Goal: Task Accomplishment & Management: Manage account settings

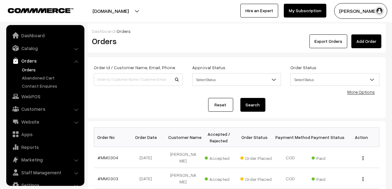
scroll to position [10, 0]
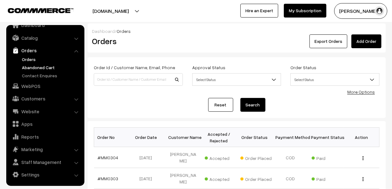
click at [32, 66] on link "Abandoned Cart" at bounding box center [51, 67] width 62 height 7
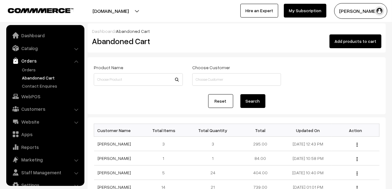
scroll to position [10, 0]
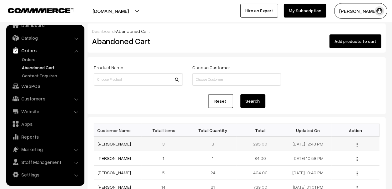
click at [110, 143] on link "[PERSON_NAME]" at bounding box center [114, 143] width 33 height 5
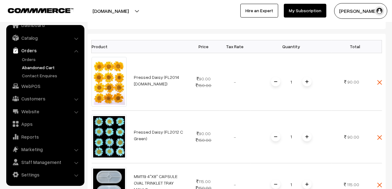
scroll to position [156, 0]
click at [28, 57] on link "Orders" at bounding box center [51, 59] width 62 height 7
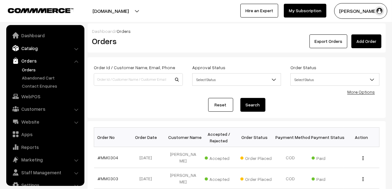
click at [30, 48] on link "Catalog" at bounding box center [45, 47] width 74 height 11
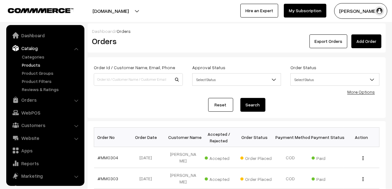
click at [28, 62] on link "Products" at bounding box center [51, 65] width 62 height 7
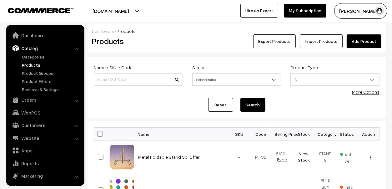
scroll to position [17, 0]
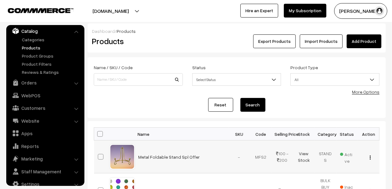
click at [173, 150] on td "Metal Foldable Stand Spl Offer" at bounding box center [182, 156] width 94 height 33
click at [173, 154] on link "Metal Foldable Stand Spl Offer" at bounding box center [169, 156] width 62 height 5
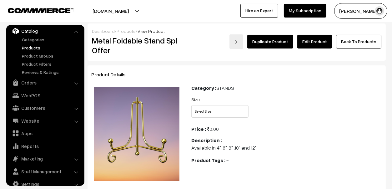
click at [309, 42] on link "Edit Product" at bounding box center [314, 42] width 35 height 14
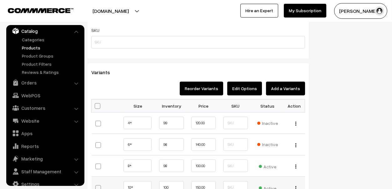
scroll to position [468, 0]
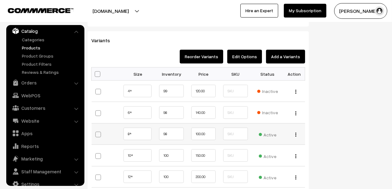
click at [295, 133] on button "button" at bounding box center [296, 134] width 2 height 5
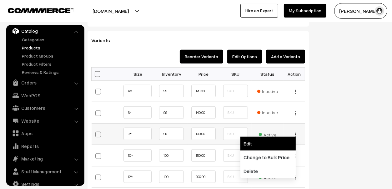
click at [276, 146] on link "Edit" at bounding box center [267, 143] width 55 height 14
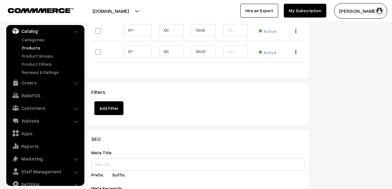
scroll to position [622, 0]
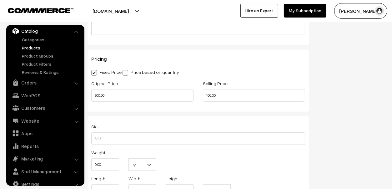
scroll to position [390, 0]
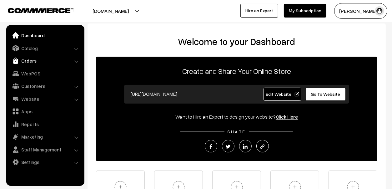
click at [27, 60] on link "Orders" at bounding box center [45, 60] width 74 height 11
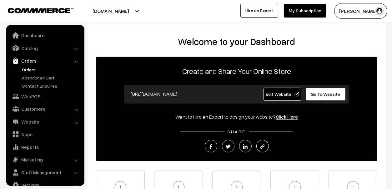
click at [30, 67] on link "Orders" at bounding box center [51, 69] width 62 height 7
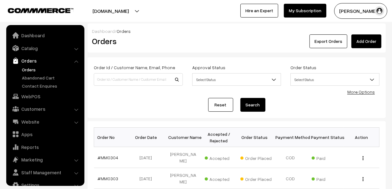
scroll to position [10, 0]
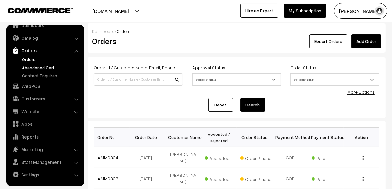
click at [41, 66] on link "Abandoned Cart" at bounding box center [51, 67] width 62 height 7
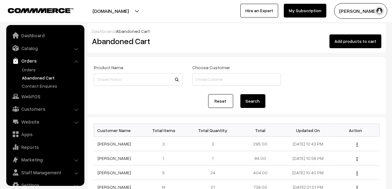
scroll to position [10, 0]
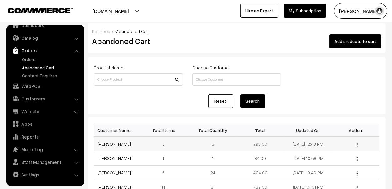
click at [111, 144] on link "[PERSON_NAME]" at bounding box center [114, 143] width 33 height 5
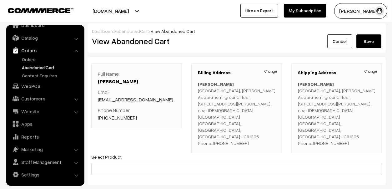
click at [35, 67] on link "Abandoned Cart" at bounding box center [51, 67] width 62 height 7
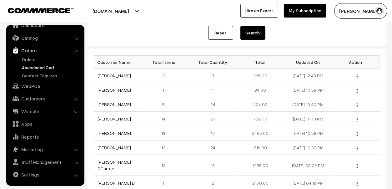
scroll to position [31, 0]
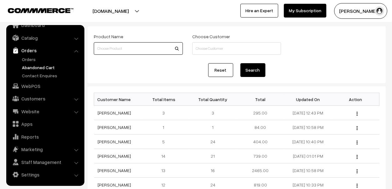
click at [114, 49] on input at bounding box center [138, 48] width 89 height 12
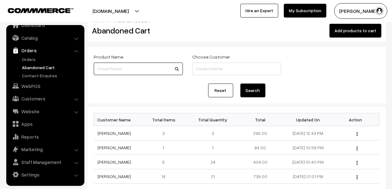
scroll to position [0, 0]
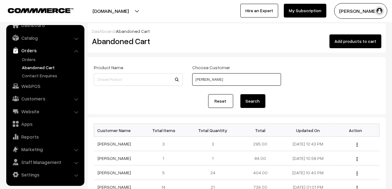
type input "EBRAHIM KANCHWALA"
click at [248, 95] on button "Search" at bounding box center [252, 101] width 25 height 14
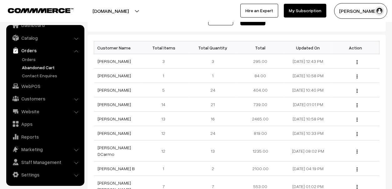
scroll to position [94, 0]
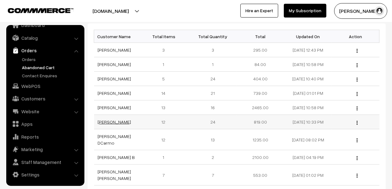
click at [114, 124] on link "[PERSON_NAME]" at bounding box center [114, 121] width 33 height 5
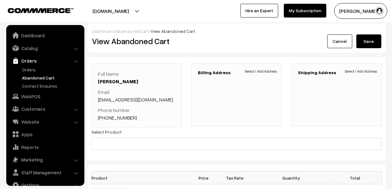
scroll to position [10, 0]
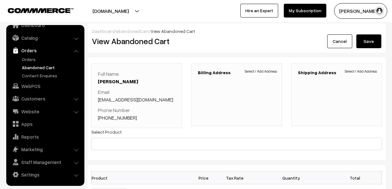
click at [120, 117] on link "+91 9105826408" at bounding box center [117, 117] width 39 height 6
drag, startPoint x: 146, startPoint y: 120, endPoint x: 106, endPoint y: 122, distance: 40.3
click at [106, 122] on div "Full Name Nisha Madan Email arorasweety170@gmail.com Phone Number +91 9105826408" at bounding box center [136, 95] width 91 height 64
copy link "9105826408"
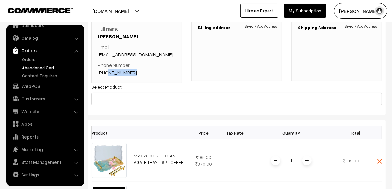
scroll to position [0, 0]
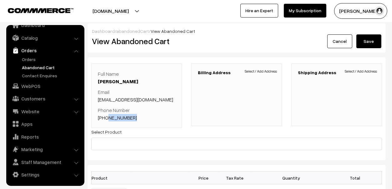
click at [39, 67] on link "Abandoned Cart" at bounding box center [51, 67] width 62 height 7
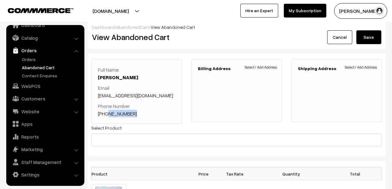
scroll to position [94, 0]
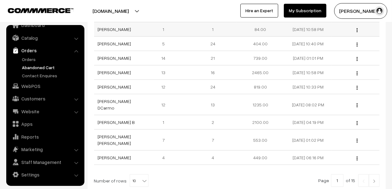
scroll to position [94, 0]
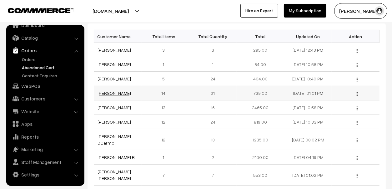
click at [114, 92] on link "[PERSON_NAME]" at bounding box center [114, 92] width 33 height 5
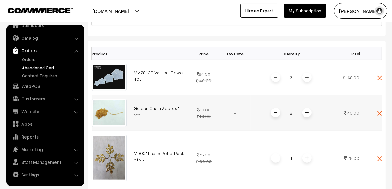
scroll to position [62, 0]
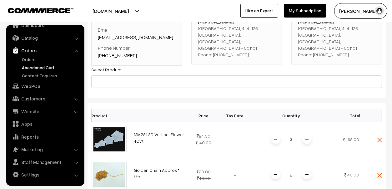
click at [114, 55] on link "+91 9390123450" at bounding box center [117, 55] width 39 height 6
click at [32, 39] on link "Catalog" at bounding box center [45, 37] width 74 height 11
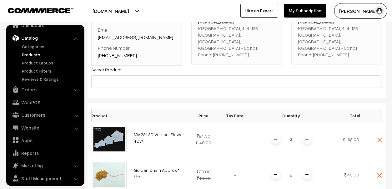
click at [32, 56] on link "Products" at bounding box center [51, 54] width 62 height 7
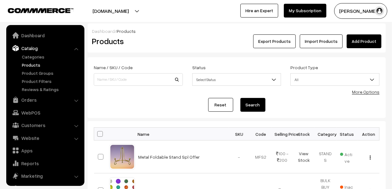
scroll to position [17, 0]
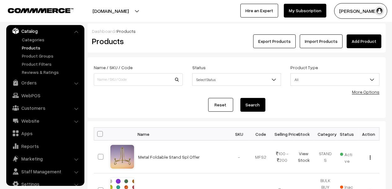
click at [357, 40] on link "Add Product" at bounding box center [363, 41] width 35 height 14
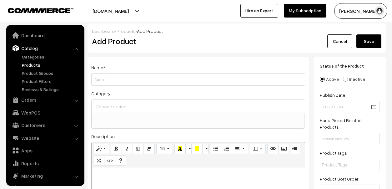
select select
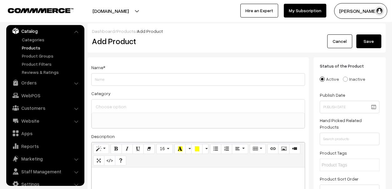
click at [130, 81] on input "Weight" at bounding box center [198, 79] width 214 height 12
type input "10 Cvt 3d Flower Mould"
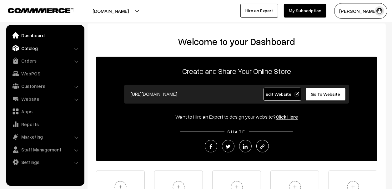
click at [29, 49] on link "Catalog" at bounding box center [45, 47] width 74 height 11
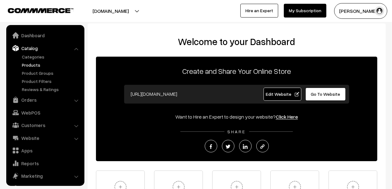
click at [29, 66] on link "Products" at bounding box center [51, 65] width 62 height 7
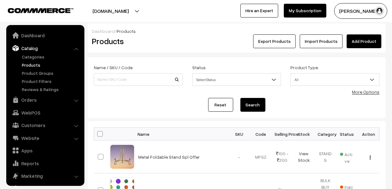
scroll to position [17, 0]
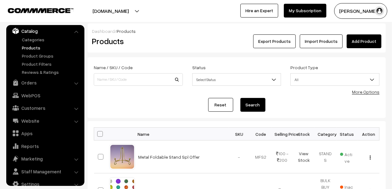
click at [364, 40] on link "Add Product" at bounding box center [363, 41] width 35 height 14
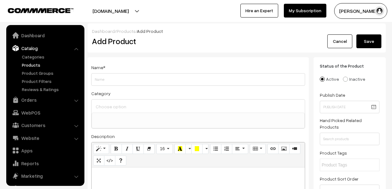
select select
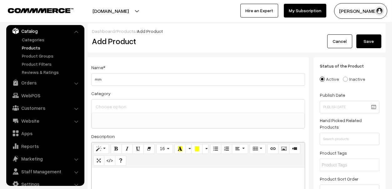
type input "m"
click at [135, 81] on input "MM313" at bounding box center [198, 79] width 214 height 12
paste input "10 Cvt 3d Flower Mould"
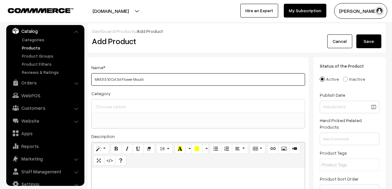
type input "MM313 10 Cvt 3d Flower Mould"
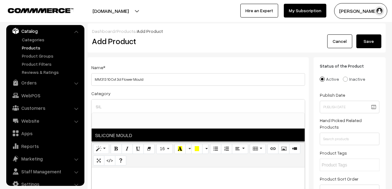
type input "SIL"
click at [127, 136] on span "SILICONE MOULD" at bounding box center [198, 134] width 213 height 13
select select "1"
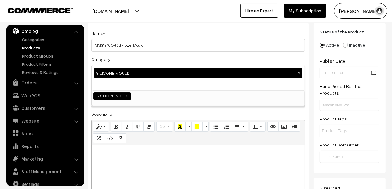
scroll to position [62, 0]
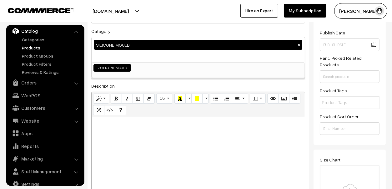
click at [134, 128] on div at bounding box center [198, 156] width 213 height 78
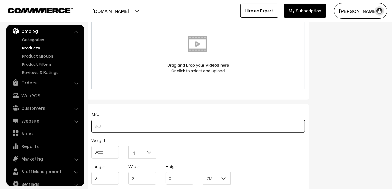
scroll to position [479, 0]
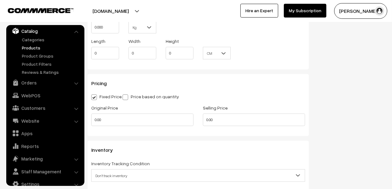
type input "0"
type input "140"
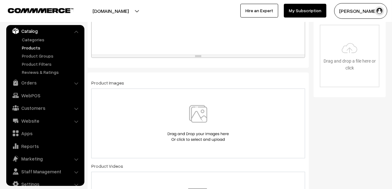
scroll to position [201, 0]
click at [200, 119] on img at bounding box center [198, 125] width 64 height 37
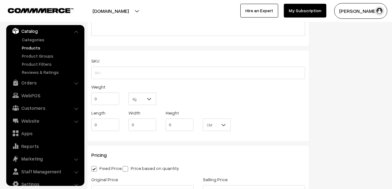
scroll to position [482, 0]
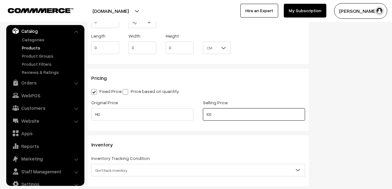
click at [217, 113] on input "105" at bounding box center [254, 114] width 102 height 12
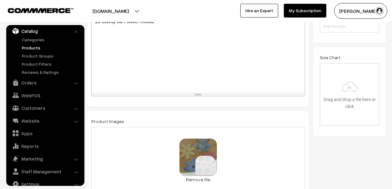
scroll to position [0, 0]
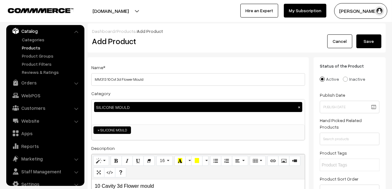
type input "110"
click at [375, 38] on button "Save" at bounding box center [368, 41] width 25 height 14
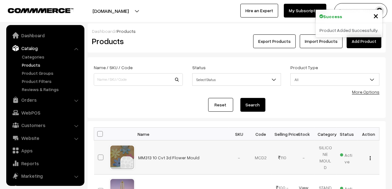
scroll to position [17, 0]
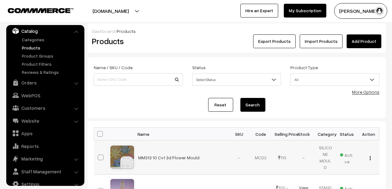
click at [325, 155] on td "SILICONE MOULD" at bounding box center [326, 157] width 22 height 34
click at [345, 154] on span "Active" at bounding box center [347, 157] width 14 height 15
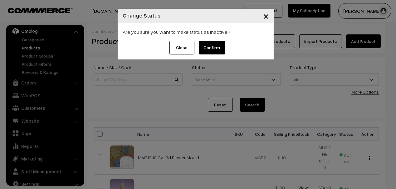
click at [270, 17] on button "×" at bounding box center [266, 15] width 15 height 19
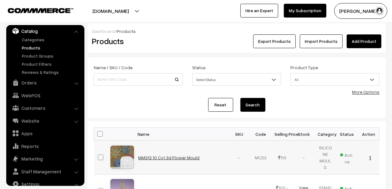
click at [168, 156] on link "MM313 10 Cvt 3d Flower Mould" at bounding box center [168, 157] width 61 height 5
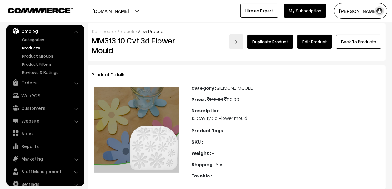
click at [331, 45] on link "Edit Product" at bounding box center [314, 42] width 35 height 14
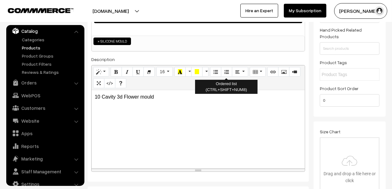
scroll to position [62, 0]
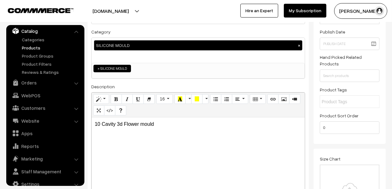
click at [215, 52] on div "SILICONE MOULD ×" at bounding box center [198, 50] width 213 height 25
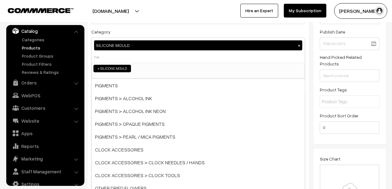
type input "new"
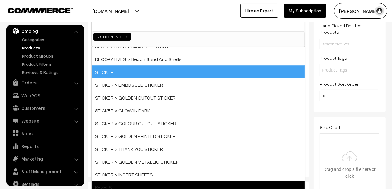
scroll to position [438, 0]
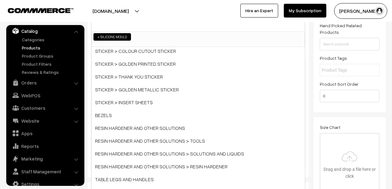
click at [323, 107] on div "Status Active Inactive Active Publish Date Product Type -- Select -- -- Select …" at bounding box center [349, 38] width 72 height 148
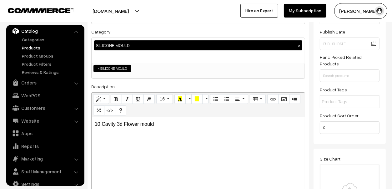
scroll to position [0, 0]
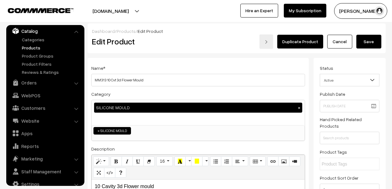
click at [367, 39] on button "Save" at bounding box center [368, 42] width 25 height 14
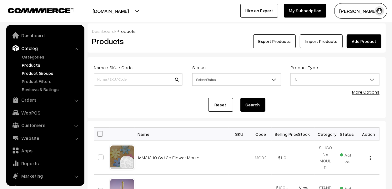
scroll to position [17, 0]
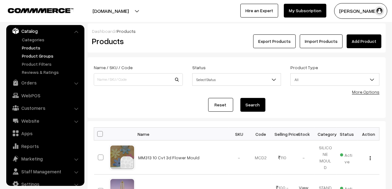
drag, startPoint x: 0, startPoint y: 0, endPoint x: 50, endPoint y: 55, distance: 74.1
click at [50, 55] on link "Product Groups" at bounding box center [51, 55] width 62 height 7
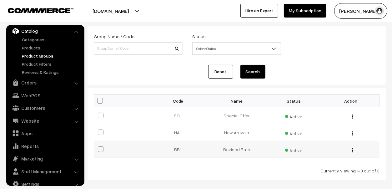
scroll to position [62, 0]
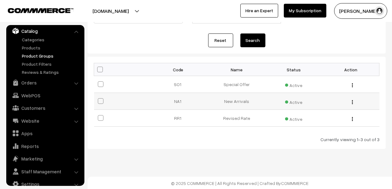
click at [352, 101] on img "button" at bounding box center [352, 102] width 1 height 4
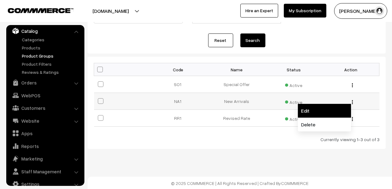
click at [340, 109] on link "Edit" at bounding box center [324, 111] width 53 height 14
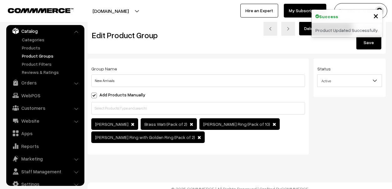
scroll to position [24, 0]
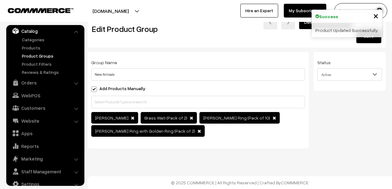
click at [199, 126] on div "Chandan Wati Brass Wati (Pack of 2)" at bounding box center [198, 125] width 214 height 26
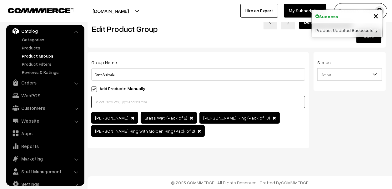
click at [179, 99] on input "text" at bounding box center [198, 102] width 214 height 12
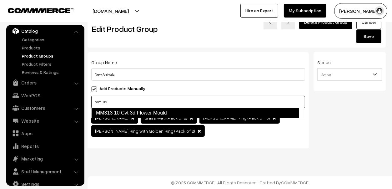
click at [151, 110] on link "MM313 10 Cvt 3d Flower Mould" at bounding box center [194, 113] width 207 height 10
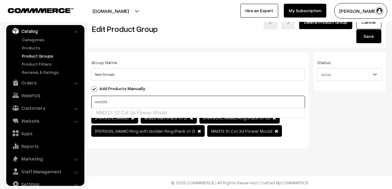
type input "mm313"
click at [368, 32] on button "Save" at bounding box center [368, 36] width 25 height 14
